Goal: Navigation & Orientation: Find specific page/section

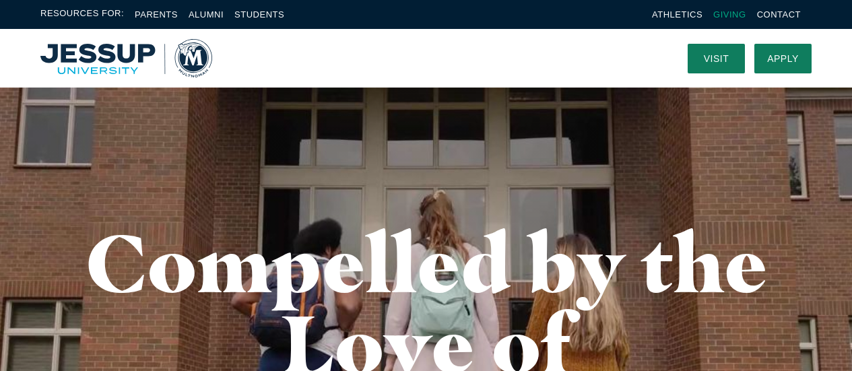
click at [720, 9] on link "Giving" at bounding box center [729, 14] width 33 height 10
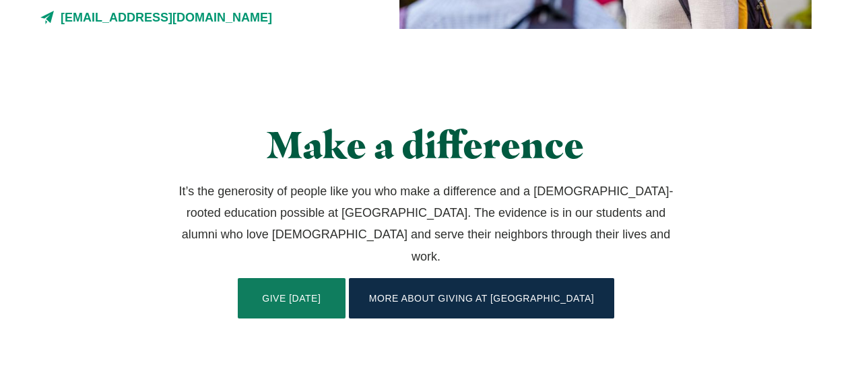
scroll to position [337, 0]
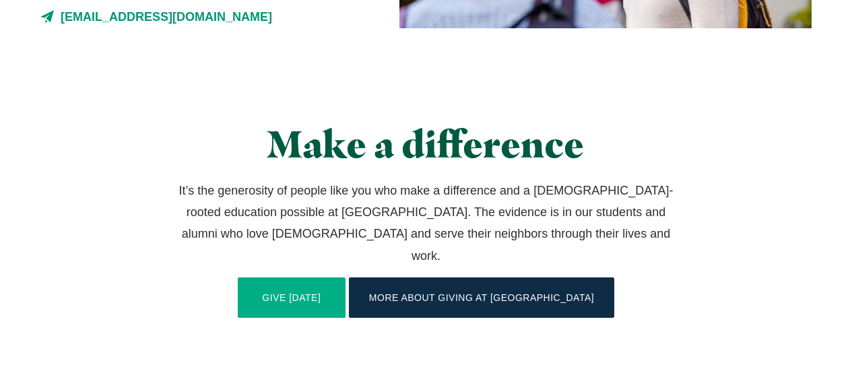
click at [333, 277] on link "Give Today" at bounding box center [292, 297] width 108 height 40
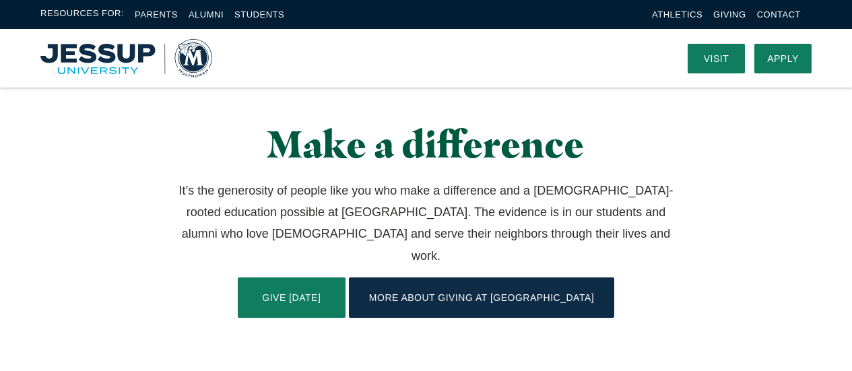
scroll to position [0, 0]
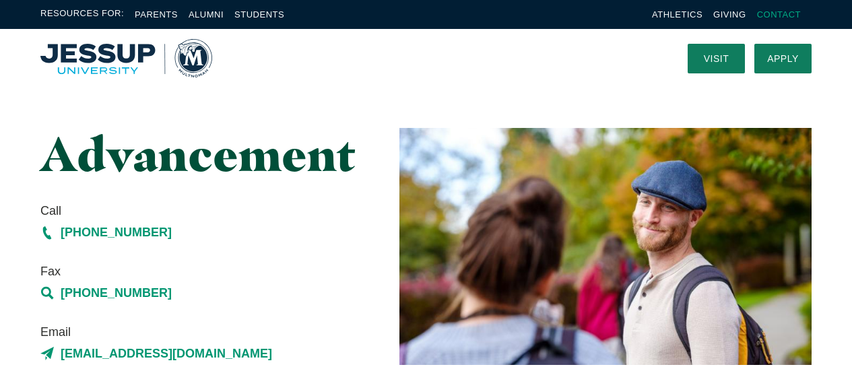
click at [767, 15] on link "Contact" at bounding box center [779, 14] width 44 height 10
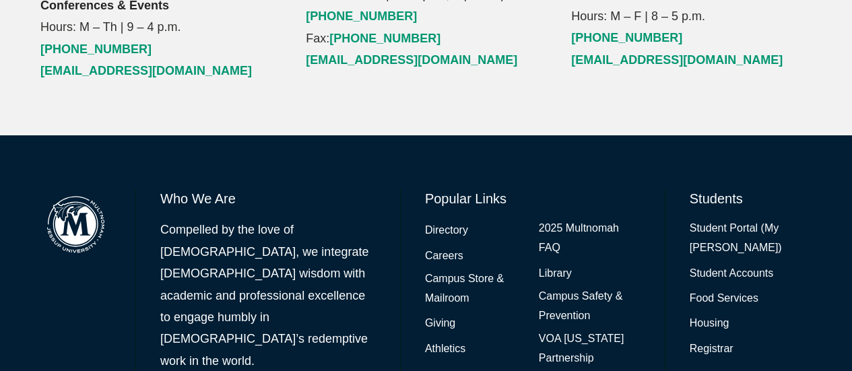
scroll to position [1852, 0]
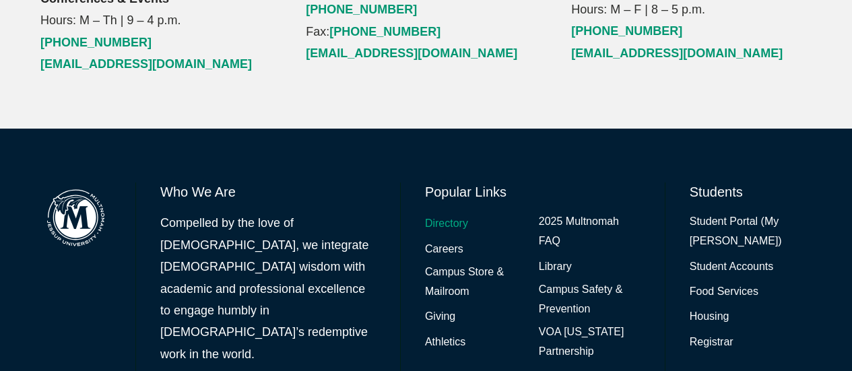
click at [436, 214] on link "Directory" at bounding box center [446, 224] width 43 height 20
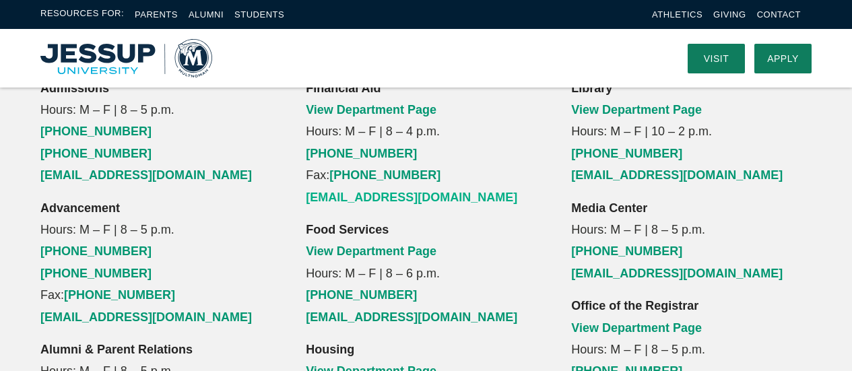
scroll to position [875, 0]
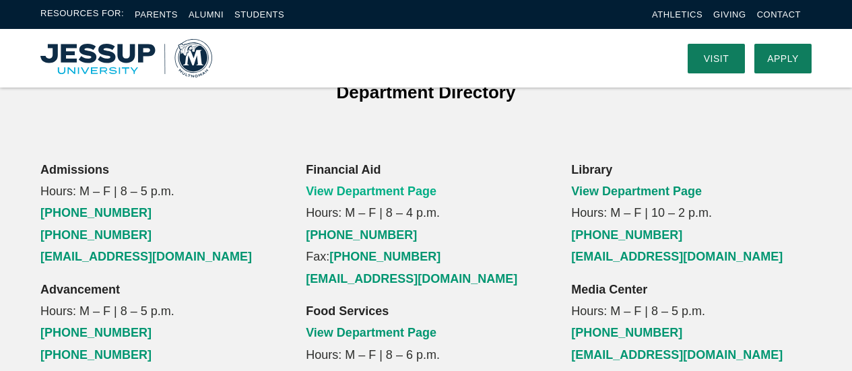
click at [403, 184] on link "View Department Page" at bounding box center [371, 190] width 131 height 13
